Goal: Task Accomplishment & Management: Complete application form

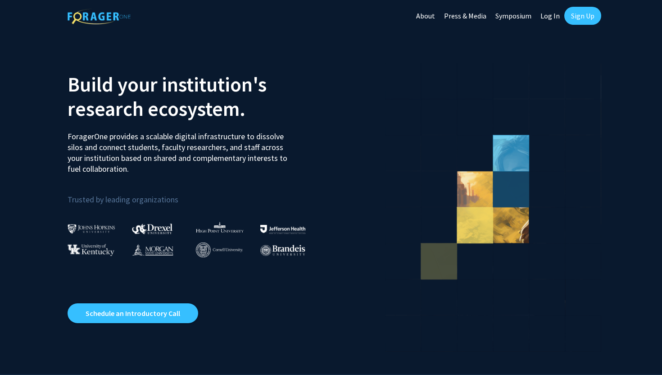
click at [591, 10] on link "Sign Up" at bounding box center [582, 16] width 37 height 18
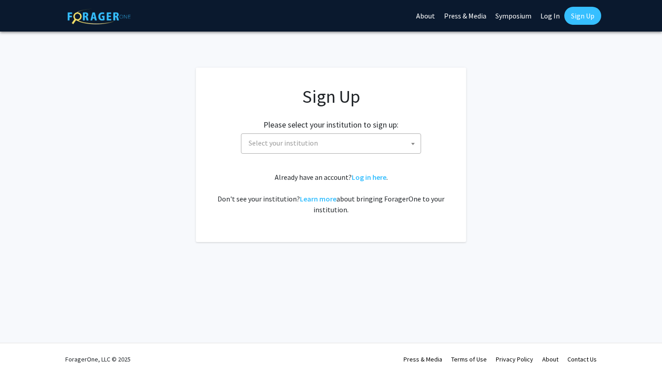
click at [377, 159] on div "Sign Up Please select your institution to sign up: [GEOGRAPHIC_DATA] [GEOGRAPHI…" at bounding box center [331, 150] width 234 height 129
click at [377, 145] on span "Select your institution" at bounding box center [333, 143] width 176 height 18
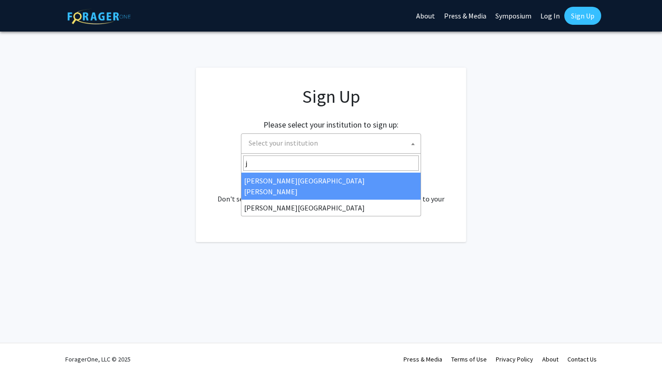
type input "jo"
select select "1"
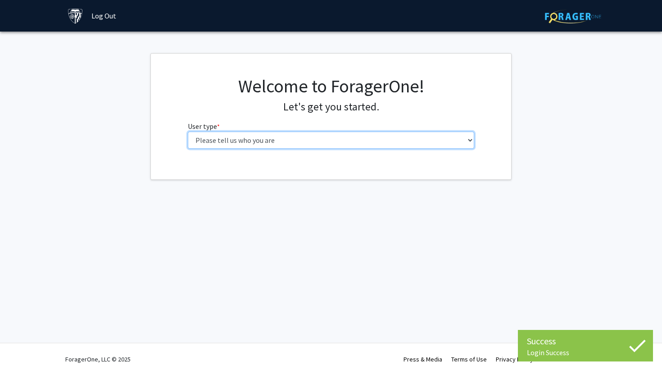
click at [405, 135] on select "Please tell us who you are Undergraduate Student Master's Student Doctoral Cand…" at bounding box center [331, 139] width 287 height 17
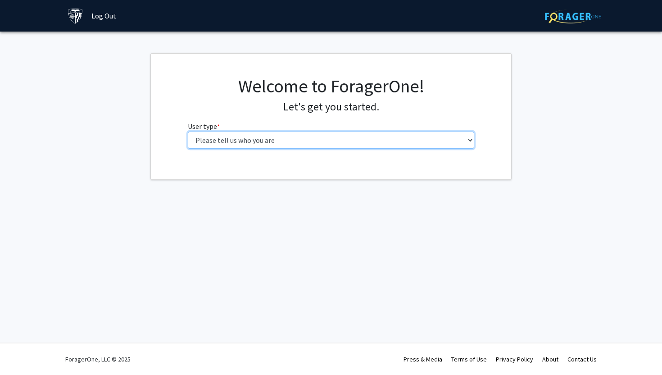
select select "1: undergrad"
click at [188, 131] on select "Please tell us who you are Undergraduate Student Master's Student Doctoral Cand…" at bounding box center [331, 139] width 287 height 17
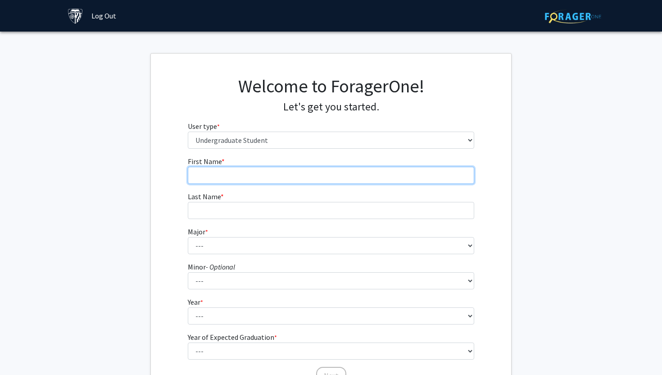
click at [339, 174] on input "First Name * required" at bounding box center [331, 175] width 287 height 17
type input "Jayden"
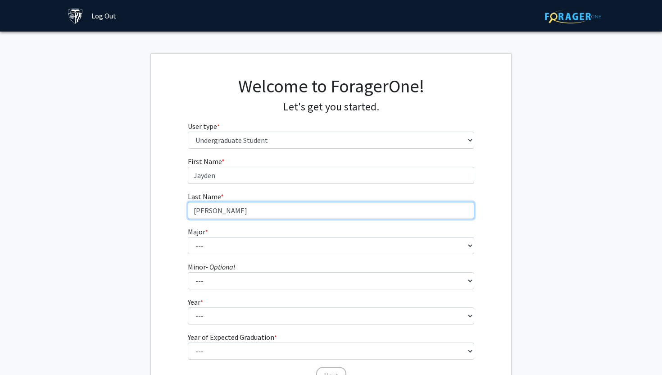
type input "Zhang"
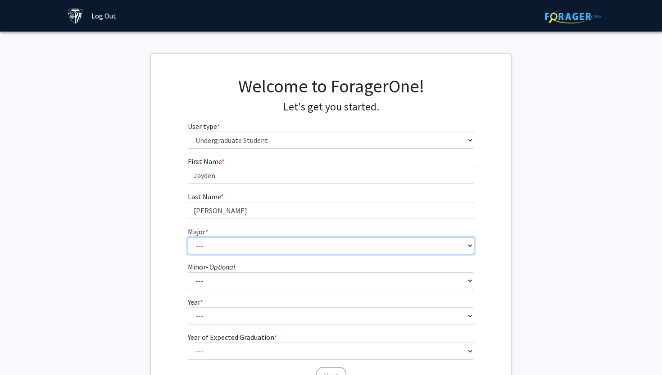
click at [261, 244] on select "--- Africana Studies Anthropology Applied Mathematics & Statistics Archaeology …" at bounding box center [331, 245] width 287 height 17
select select "45: 58"
click at [188, 237] on select "--- Africana Studies Anthropology Applied Mathematics & Statistics Archaeology …" at bounding box center [331, 245] width 287 height 17
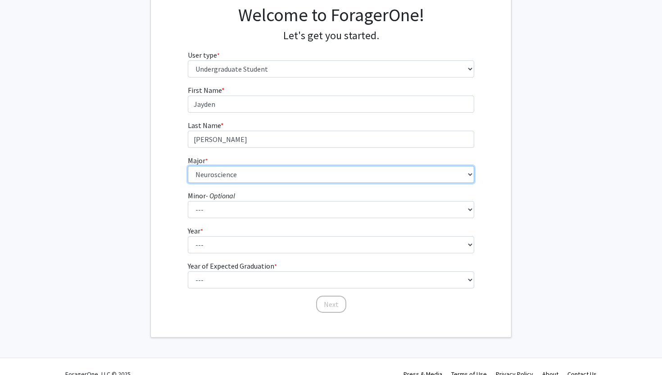
scroll to position [84, 0]
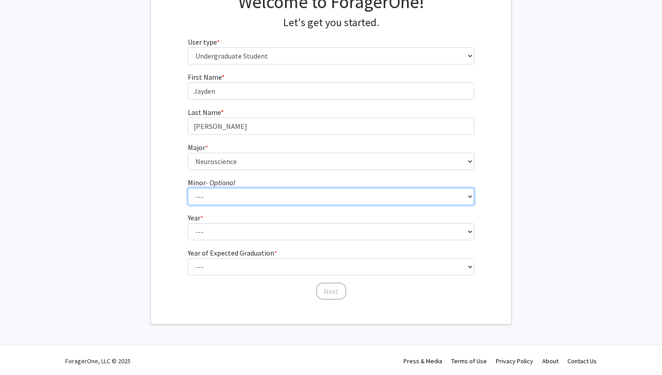
click at [238, 200] on select "--- Accounting and Financial Management Africana Studies Anthropology Applied M…" at bounding box center [331, 196] width 287 height 17
select select "11: 23"
click at [188, 188] on select "--- Accounting and Financial Management Africana Studies Anthropology Applied M…" at bounding box center [331, 196] width 287 height 17
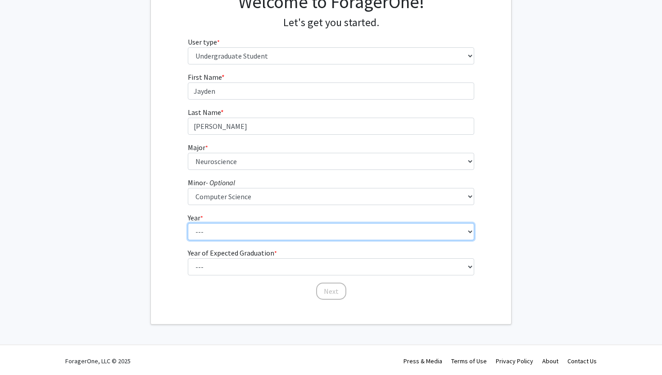
click at [236, 231] on select "--- First-year Sophomore Junior Senior Postbaccalaureate Certificate" at bounding box center [331, 231] width 287 height 17
select select "1: first-year"
click at [188, 223] on select "--- First-year Sophomore Junior Senior Postbaccalaureate Certificate" at bounding box center [331, 231] width 287 height 17
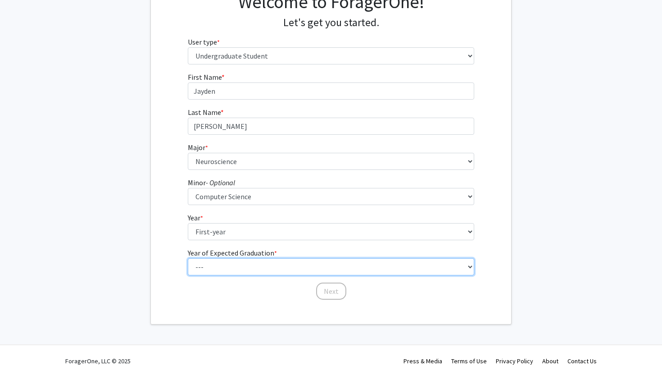
click at [231, 263] on select "--- 2025 2026 2027 2028 2029 2030 2031 2032 2033 2034" at bounding box center [331, 266] width 287 height 17
select select "5: 2029"
click at [188, 258] on select "--- 2025 2026 2027 2028 2029 2030 2031 2032 2033 2034" at bounding box center [331, 266] width 287 height 17
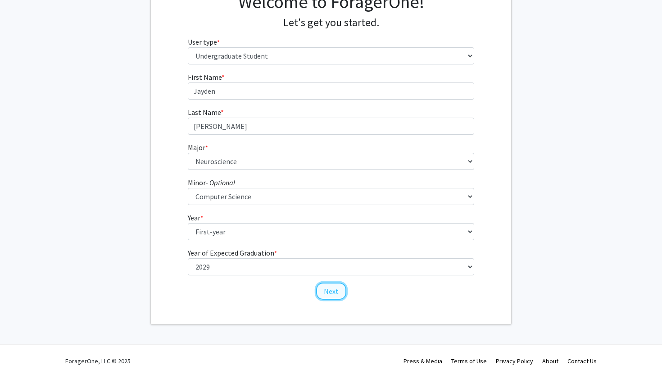
click at [327, 289] on button "Next" at bounding box center [331, 290] width 30 height 17
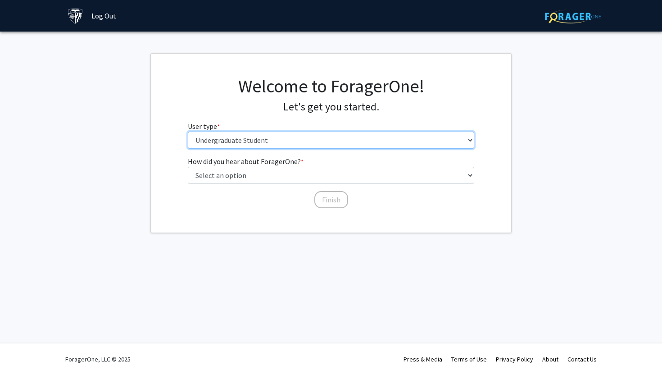
click at [315, 138] on select "Please tell us who you are Undergraduate Student Master's Student Doctoral Cand…" at bounding box center [331, 139] width 287 height 17
click at [188, 131] on select "Please tell us who you are Undergraduate Student Master's Student Doctoral Cand…" at bounding box center [331, 139] width 287 height 17
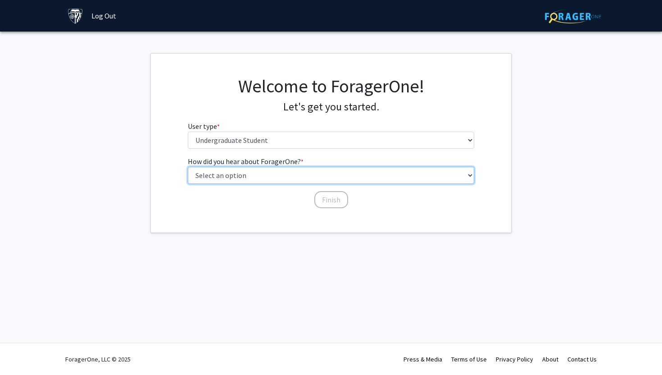
click at [300, 172] on select "Select an option Peer/student recommendation Faculty/staff recommendation Unive…" at bounding box center [331, 175] width 287 height 17
select select "2: faculty_recommendation"
click at [188, 167] on select "Select an option Peer/student recommendation Faculty/staff recommendation Unive…" at bounding box center [331, 175] width 287 height 17
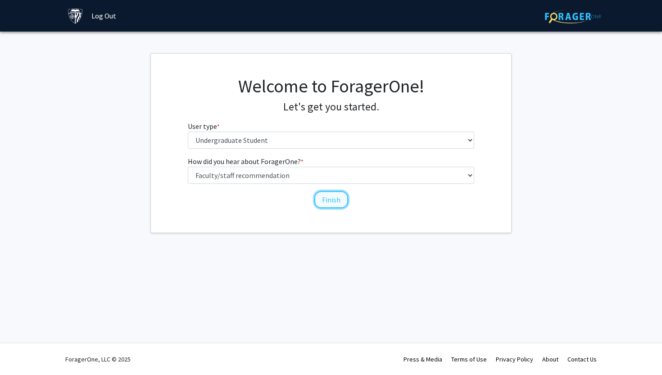
click at [329, 200] on button "Finish" at bounding box center [331, 199] width 34 height 17
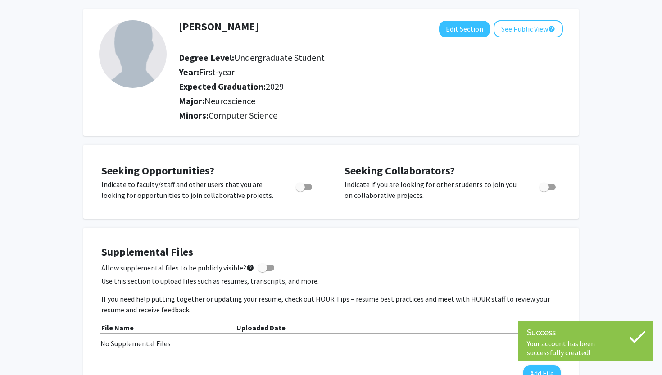
scroll to position [40, 0]
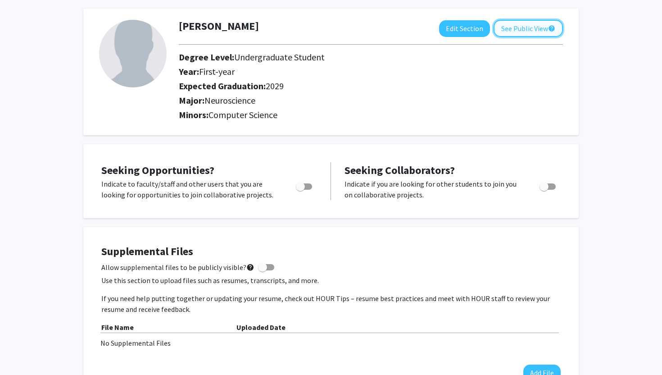
click at [506, 25] on button "See Public View help" at bounding box center [527, 28] width 69 height 17
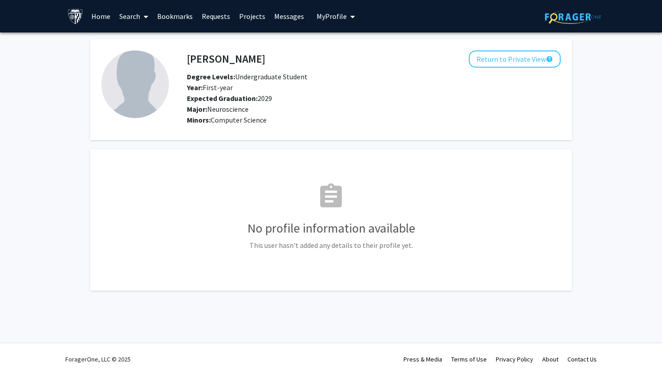
click at [506, 47] on fg-card "Jayden Zhang Return to Private View help Degree Levels: Undergraduate Student Y…" at bounding box center [331, 89] width 482 height 101
click at [504, 58] on button "Return to Private View help" at bounding box center [515, 58] width 92 height 17
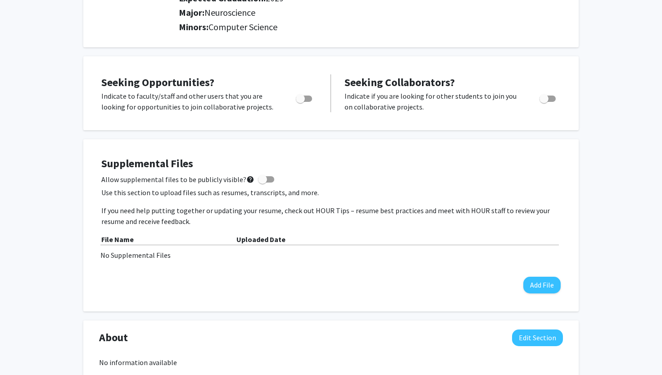
scroll to position [96, 0]
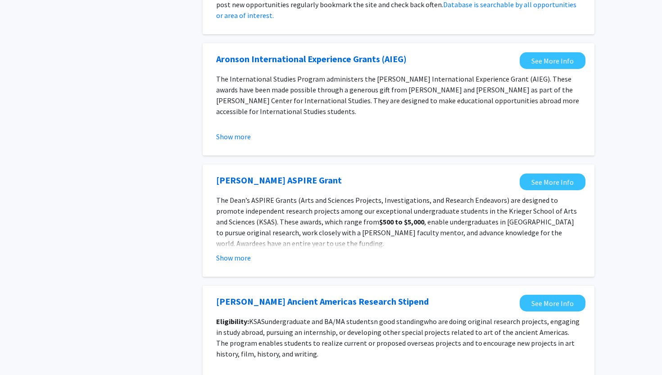
scroll to position [750, 0]
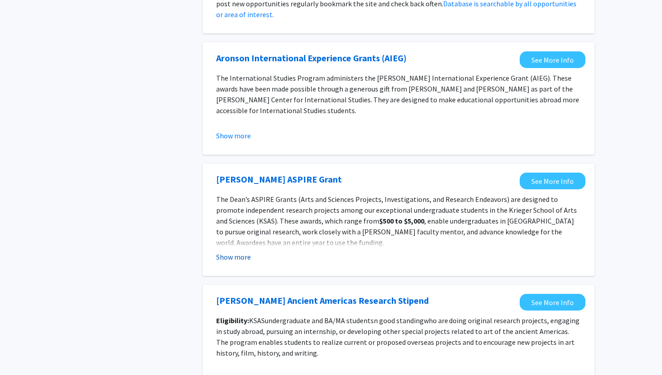
click at [233, 260] on button "Show more" at bounding box center [233, 256] width 35 height 11
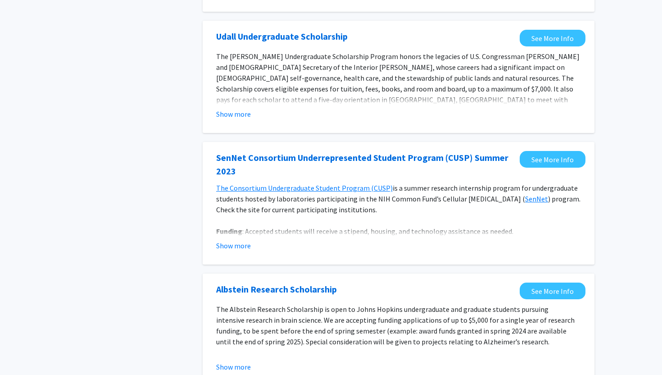
scroll to position [90, 0]
